Goal: Use online tool/utility: Utilize a website feature to perform a specific function

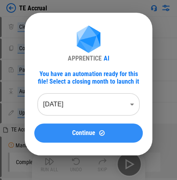
click at [83, 135] on span "Continue" at bounding box center [83, 133] width 23 height 6
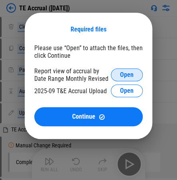
click at [95, 74] on span "Open" at bounding box center [127, 75] width 14 height 6
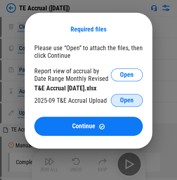
click at [95, 102] on button "Open" at bounding box center [127, 100] width 32 height 13
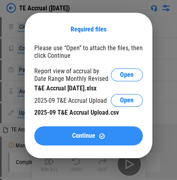
click at [95, 138] on img at bounding box center [102, 136] width 7 height 7
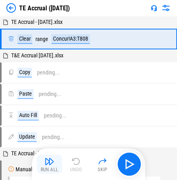
click at [52, 164] on img "button" at bounding box center [50, 162] width 10 height 10
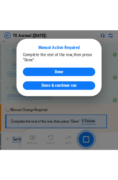
scroll to position [113, 0]
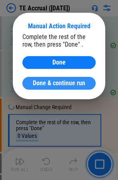
click at [51, 81] on span "Done & continue run" at bounding box center [59, 83] width 52 height 6
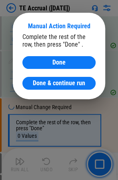
scroll to position [144, 0]
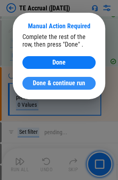
click at [63, 84] on span "Done & continue run" at bounding box center [59, 83] width 52 height 6
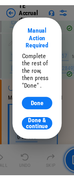
scroll to position [210, 0]
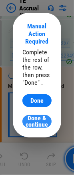
click at [38, 122] on span "Done & continue run" at bounding box center [37, 124] width 22 height 19
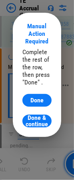
scroll to position [230, 0]
click at [40, 121] on span "Done & continue run" at bounding box center [37, 124] width 22 height 19
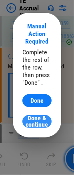
click at [37, 121] on span "Done & continue run" at bounding box center [37, 124] width 22 height 19
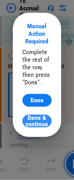
click at [34, 117] on span "Done & continue run" at bounding box center [37, 124] width 22 height 19
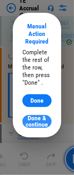
click at [36, 124] on span "Done & continue run" at bounding box center [37, 124] width 22 height 19
click at [39, 124] on span "Done & continue run" at bounding box center [37, 124] width 22 height 19
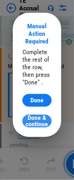
click at [31, 121] on span "Done & continue run" at bounding box center [37, 124] width 22 height 19
click at [35, 120] on span "Done & continue run" at bounding box center [37, 124] width 22 height 19
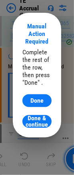
click at [41, 121] on span "Done & continue run" at bounding box center [37, 124] width 22 height 19
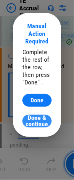
click at [33, 122] on span "Done & continue run" at bounding box center [37, 124] width 22 height 19
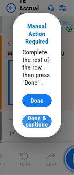
click at [36, 121] on span "Done & continue run" at bounding box center [37, 124] width 22 height 19
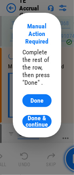
click at [40, 124] on span "Done & continue run" at bounding box center [37, 124] width 22 height 19
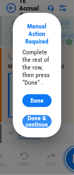
click at [44, 120] on span "Done & continue run" at bounding box center [37, 124] width 22 height 19
click at [38, 121] on span "Done & continue run" at bounding box center [37, 124] width 22 height 19
click at [31, 120] on span "Done & continue run" at bounding box center [37, 124] width 22 height 19
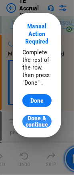
click at [34, 123] on span "Done & continue run" at bounding box center [37, 124] width 22 height 19
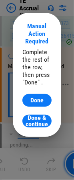
click at [46, 121] on span "Done & continue run" at bounding box center [37, 124] width 22 height 19
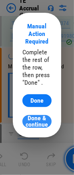
click at [40, 122] on span "Done & continue run" at bounding box center [37, 124] width 22 height 19
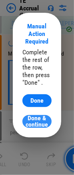
click at [41, 123] on span "Done & continue run" at bounding box center [37, 124] width 22 height 19
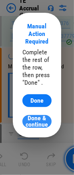
click at [32, 121] on span "Done & continue run" at bounding box center [37, 124] width 22 height 19
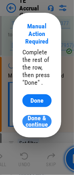
click at [36, 121] on span "Done & continue run" at bounding box center [37, 124] width 22 height 19
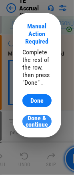
click at [36, 122] on span "Done & continue run" at bounding box center [37, 124] width 22 height 19
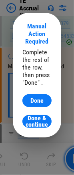
click at [36, 122] on span "Done & continue run" at bounding box center [37, 124] width 22 height 19
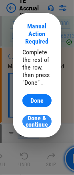
click at [35, 124] on span "Done & continue run" at bounding box center [37, 124] width 22 height 19
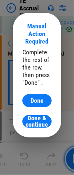
click at [35, 124] on span "Done & continue run" at bounding box center [37, 124] width 22 height 19
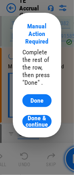
click at [35, 124] on span "Done & continue run" at bounding box center [37, 124] width 22 height 19
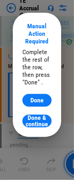
click at [35, 124] on span "Done & continue run" at bounding box center [37, 124] width 22 height 19
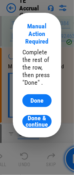
click at [35, 124] on span "Done & continue run" at bounding box center [37, 124] width 22 height 19
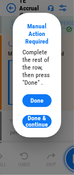
click at [35, 124] on span "Done & continue run" at bounding box center [37, 124] width 22 height 19
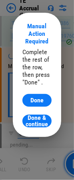
click at [35, 124] on span "Done & continue run" at bounding box center [37, 124] width 22 height 19
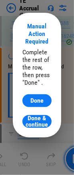
click at [35, 124] on span "Done & continue run" at bounding box center [37, 124] width 22 height 19
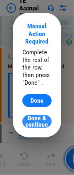
click at [37, 119] on span "Done & continue run" at bounding box center [37, 124] width 22 height 19
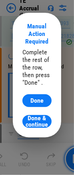
click at [36, 120] on span "Done & continue run" at bounding box center [37, 124] width 22 height 19
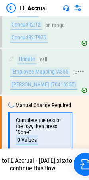
scroll to position [182, 0]
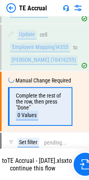
scroll to position [182, 0]
